Goal: Navigation & Orientation: Find specific page/section

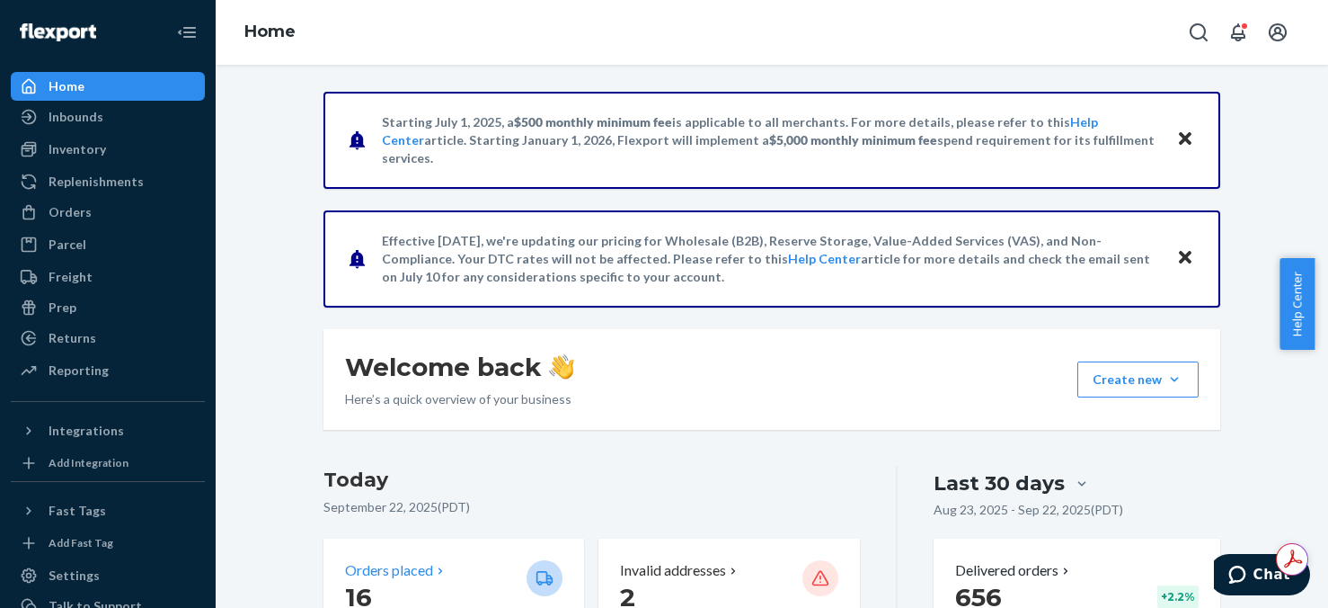
click at [401, 595] on p "16" at bounding box center [428, 597] width 167 height 32
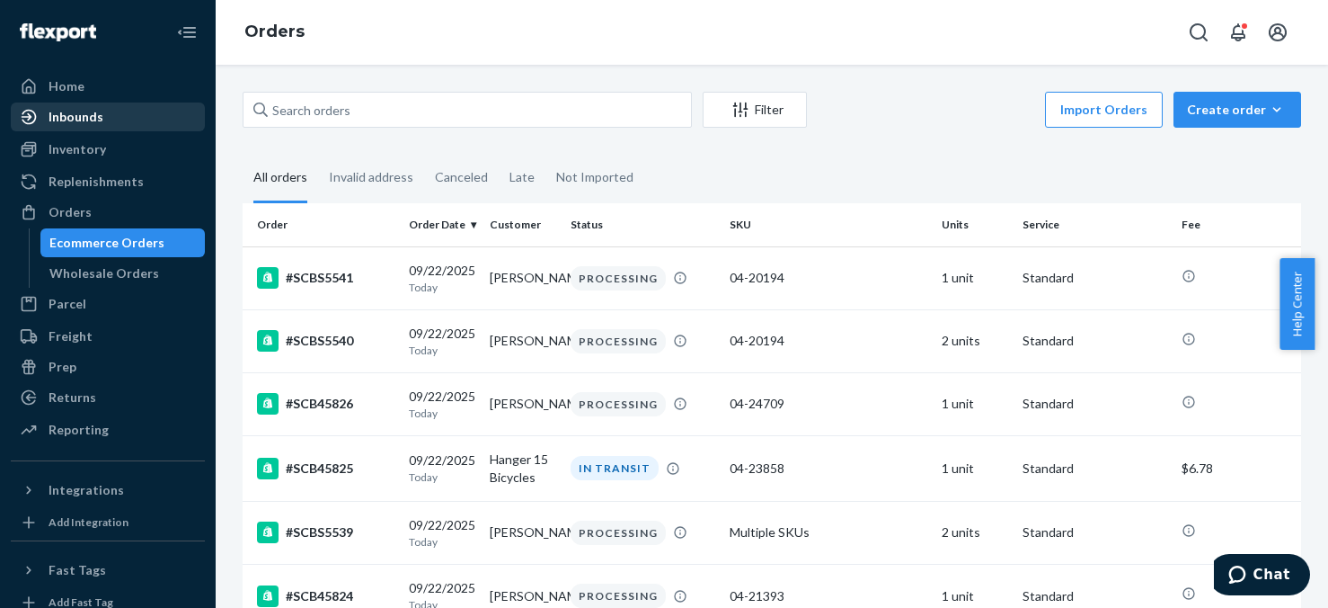
click at [67, 111] on div "Inbounds" at bounding box center [76, 117] width 55 height 18
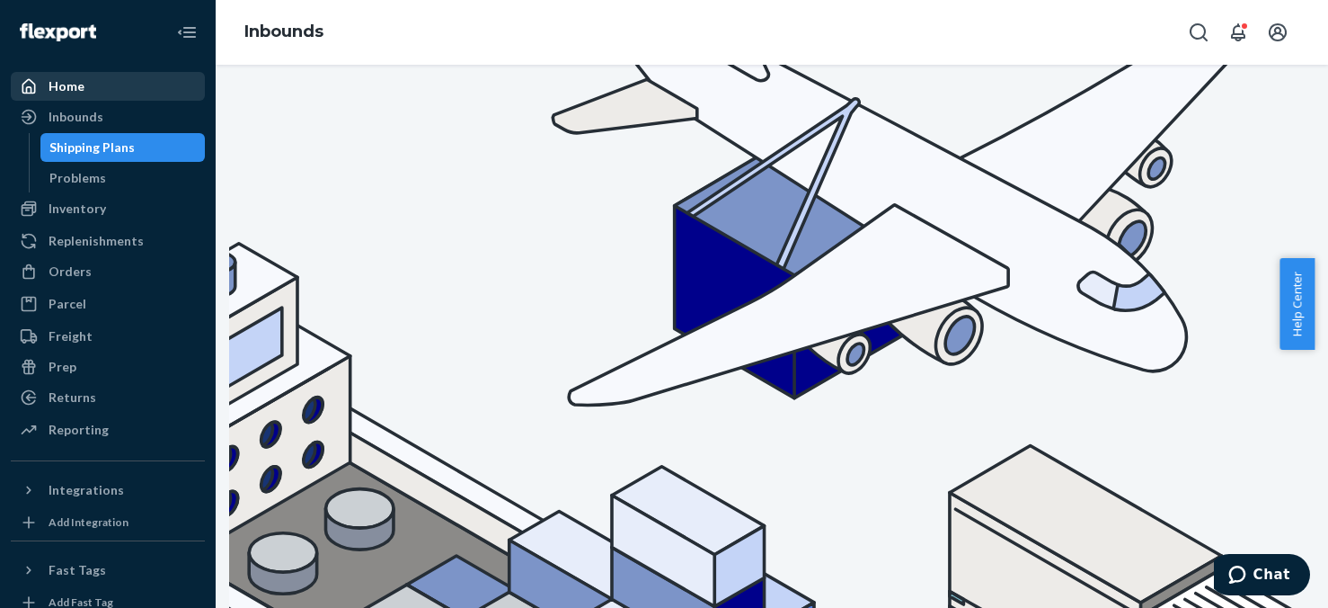
click at [89, 85] on div "Home" at bounding box center [108, 86] width 191 height 25
